Goal: Browse casually

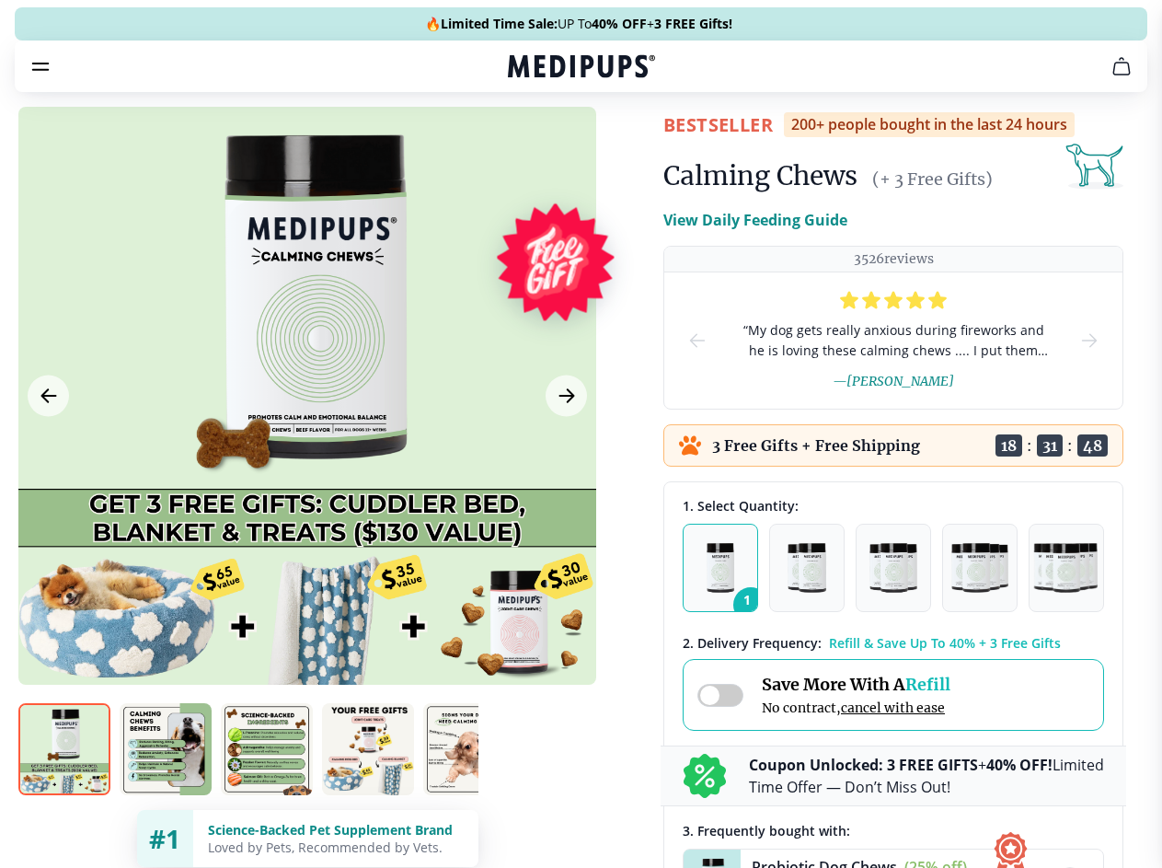
click at [529, 147] on span "Supplements" at bounding box center [575, 156] width 92 height 18
click at [623, 145] on icon "button" at bounding box center [634, 156] width 22 height 22
click at [1111, 77] on icon "cart" at bounding box center [1122, 66] width 22 height 22
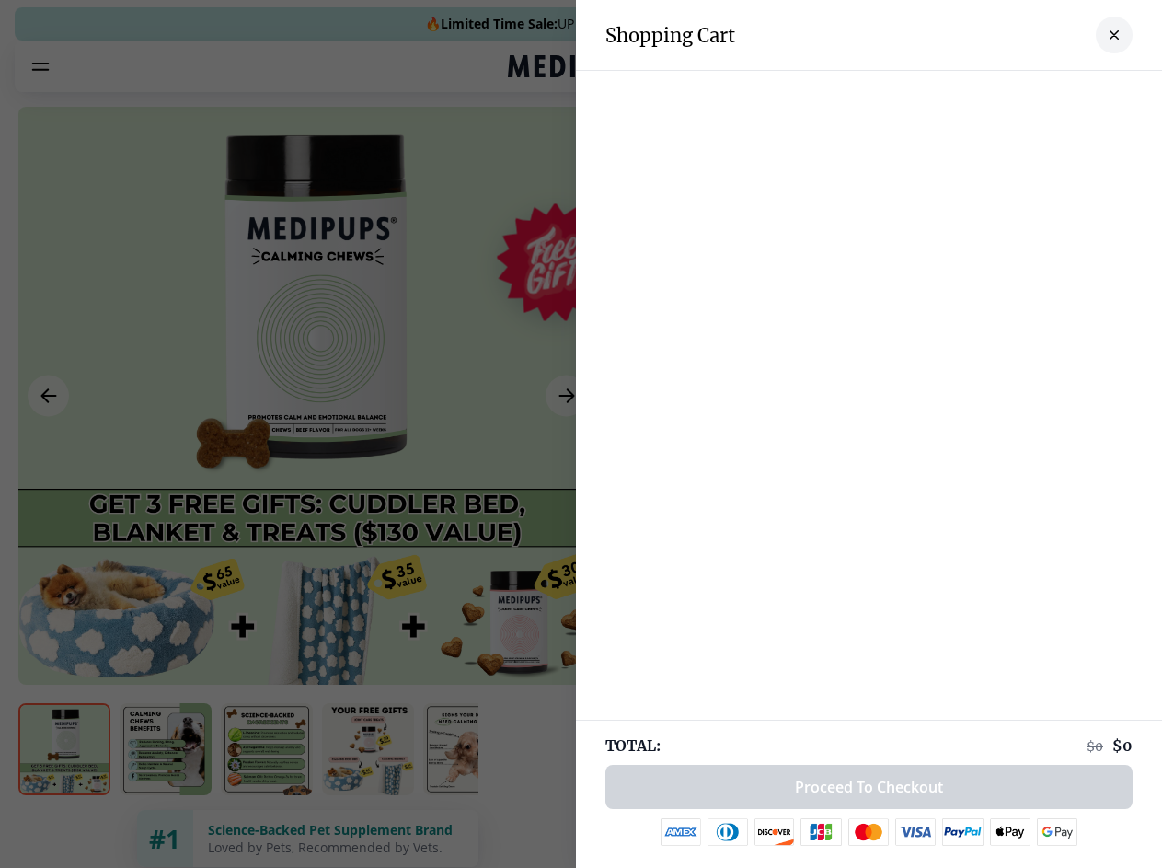
click at [895, 92] on div at bounding box center [581, 434] width 1162 height 868
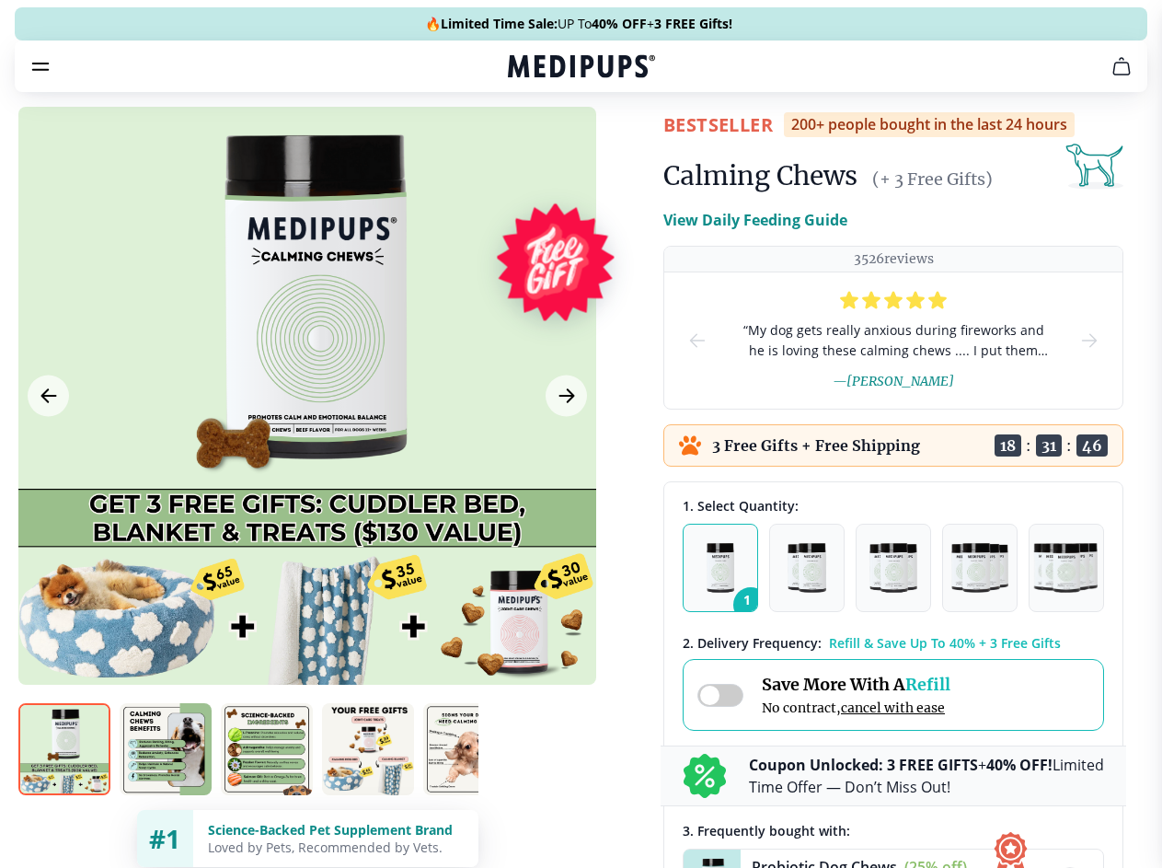
click at [0, 0] on span "Get FREE Gift" at bounding box center [0, 0] width 0 height 0
click at [0, 0] on icon "button" at bounding box center [0, 0] width 0 height 0
click at [306, 439] on div at bounding box center [307, 396] width 578 height 578
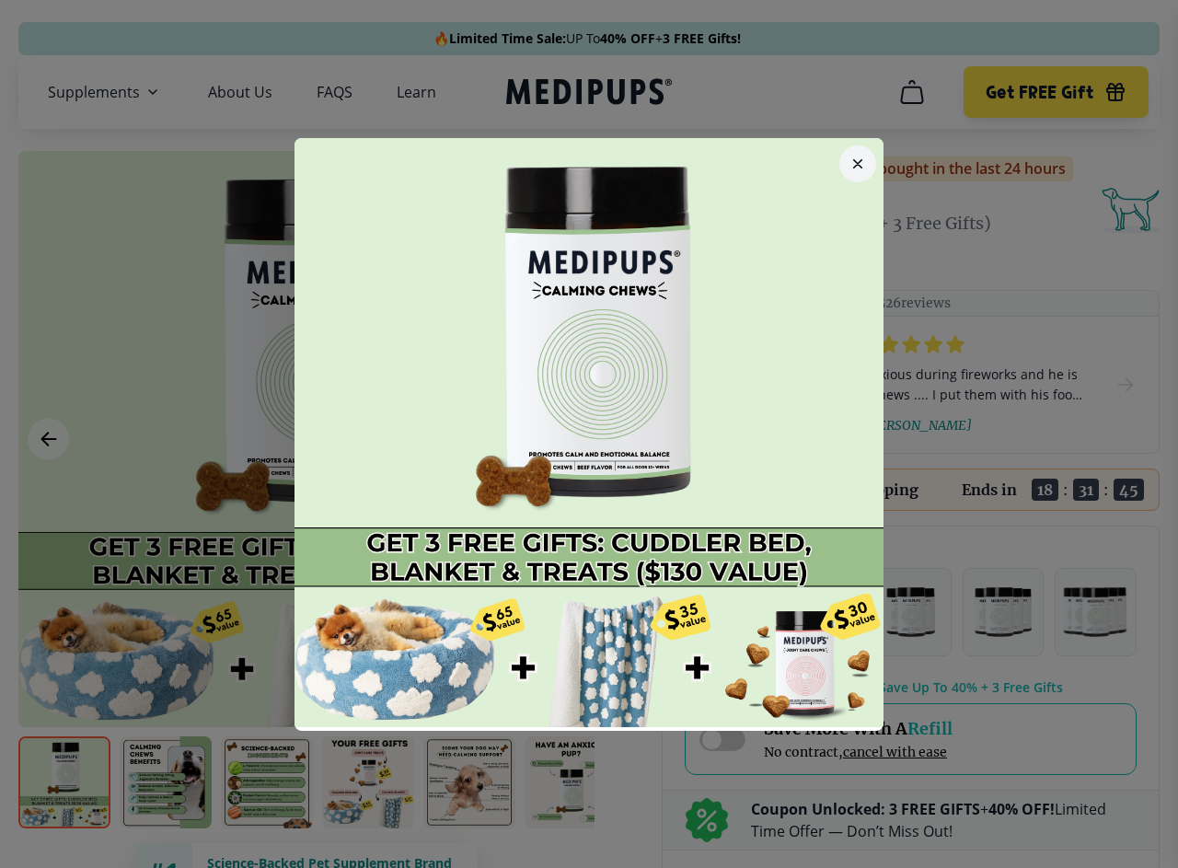
click at [48, 439] on div at bounding box center [589, 434] width 1178 height 868
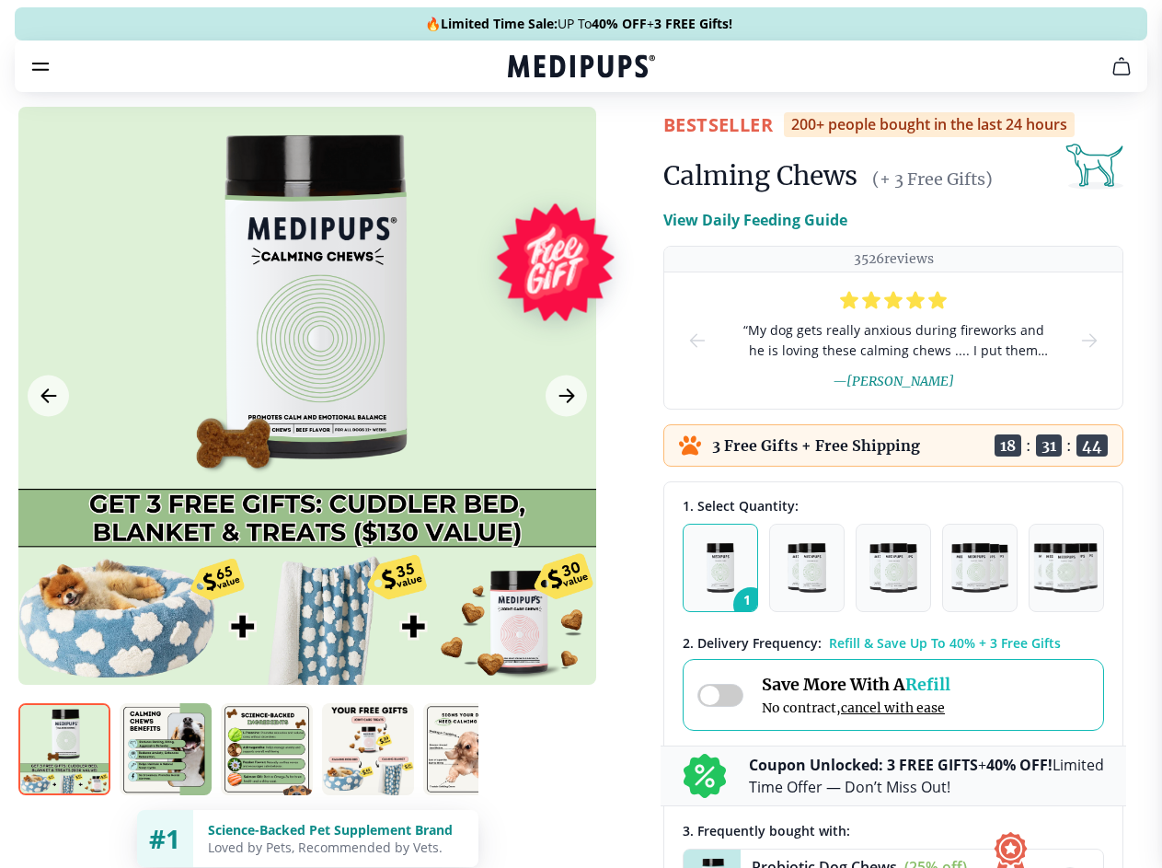
click at [64, 782] on img at bounding box center [64, 749] width 92 height 92
